Goal: Task Accomplishment & Management: Use online tool/utility

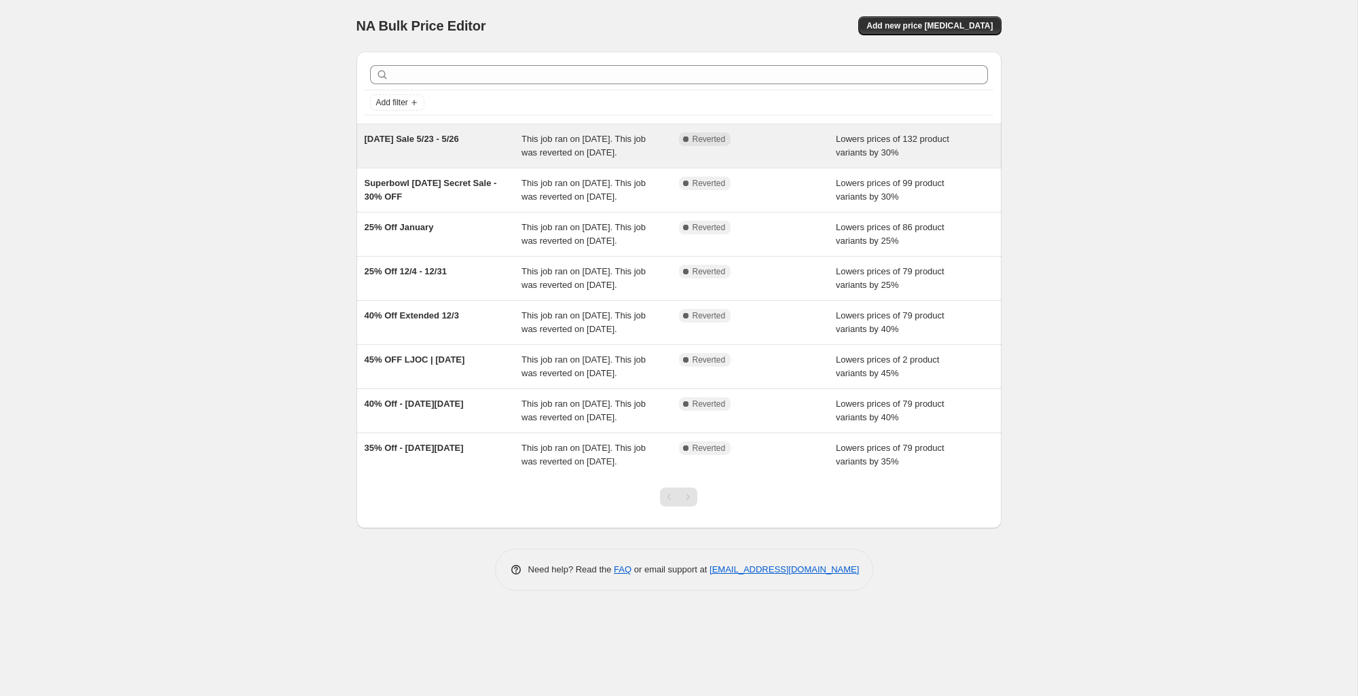
click at [441, 143] on span "[DATE] Sale 5/23 - 5/26" at bounding box center [412, 139] width 94 height 10
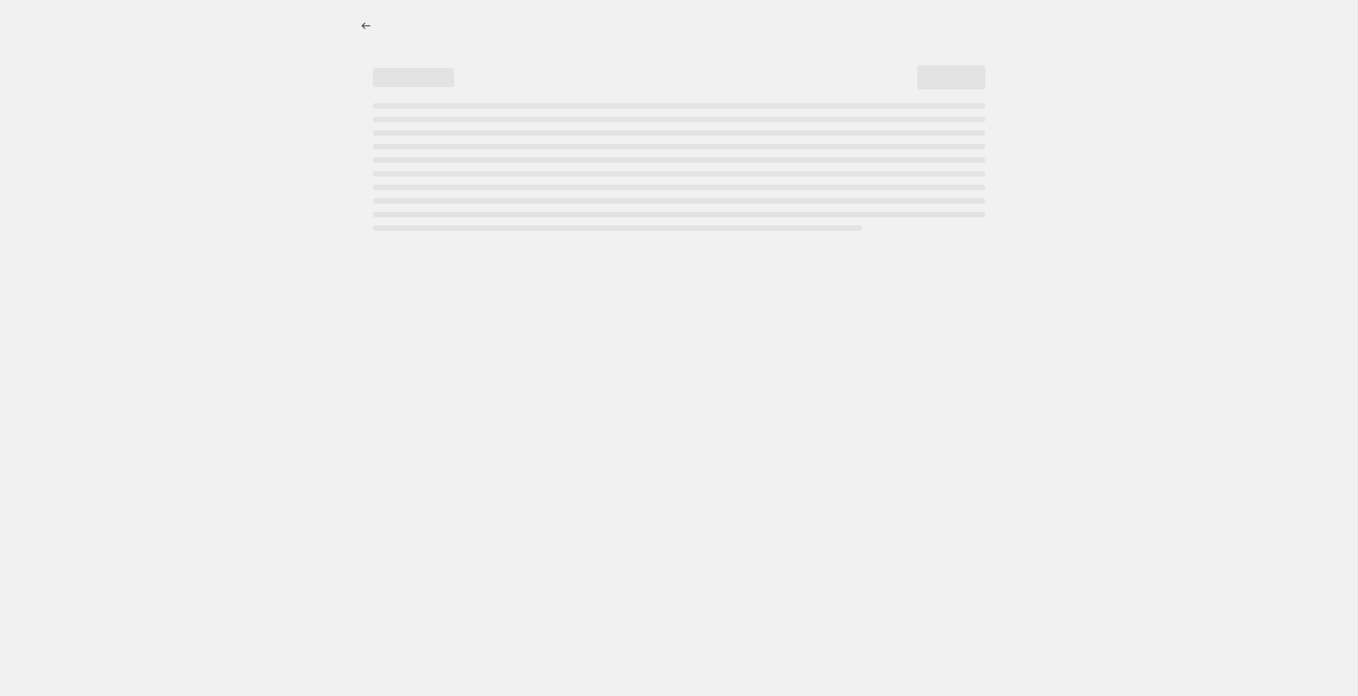
select select "percentage"
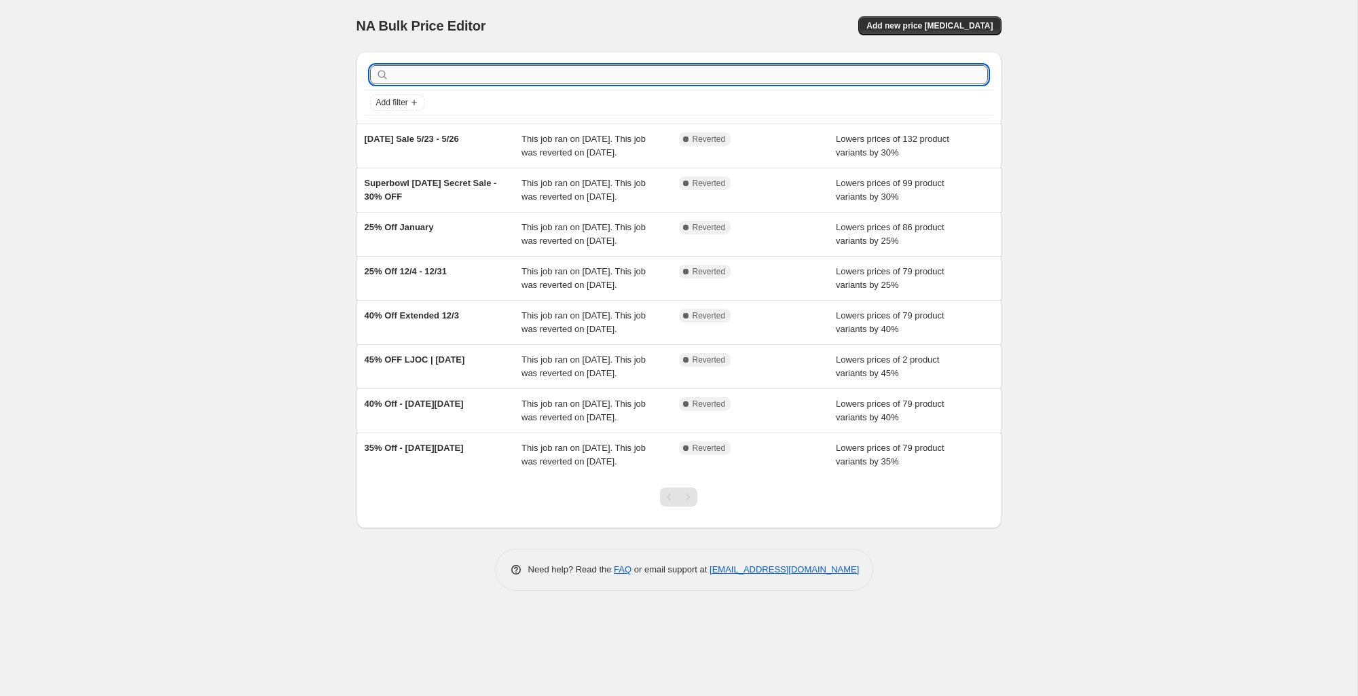
click at [434, 68] on input "text" at bounding box center [690, 74] width 596 height 19
type input "20"
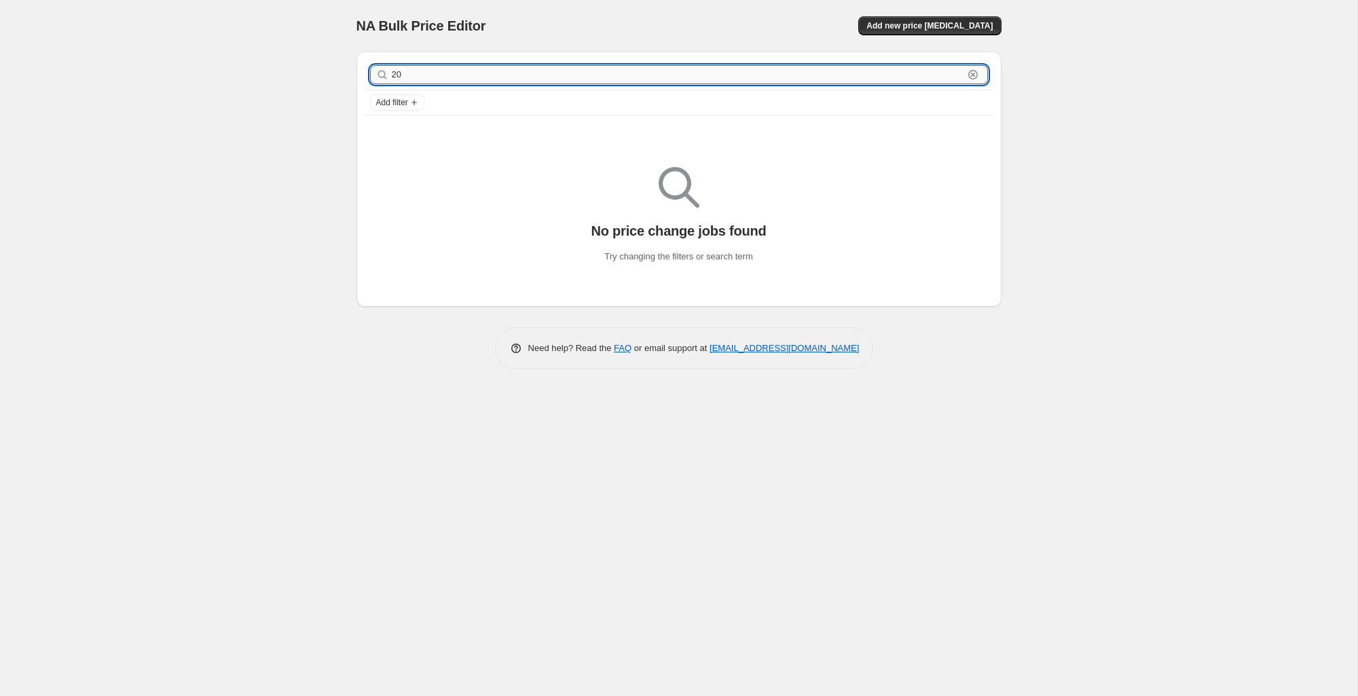
click at [402, 67] on input "20" at bounding box center [678, 74] width 572 height 19
type input "[DATE]"
